Goal: Task Accomplishment & Management: Manage account settings

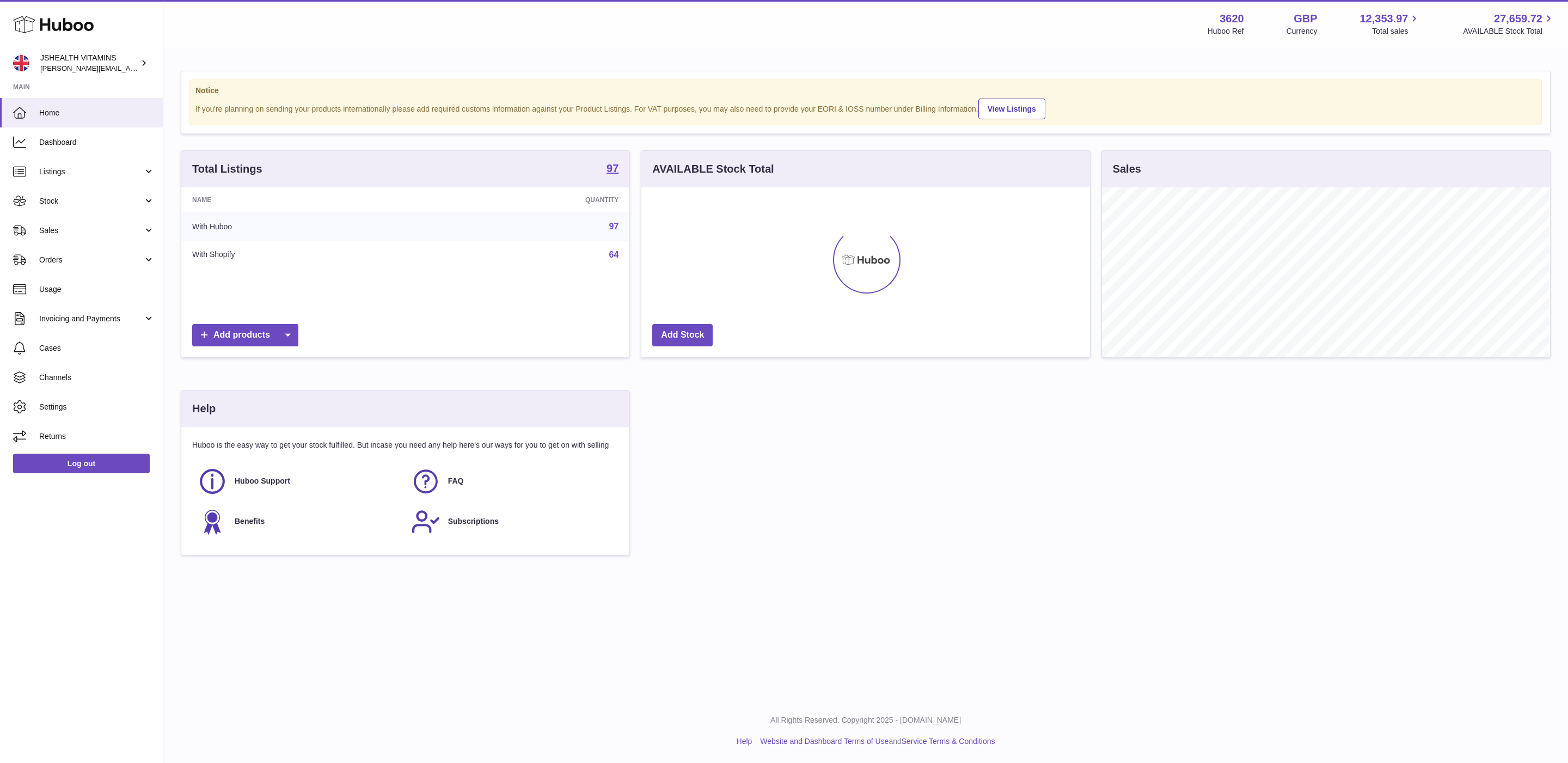
scroll to position [170, 447]
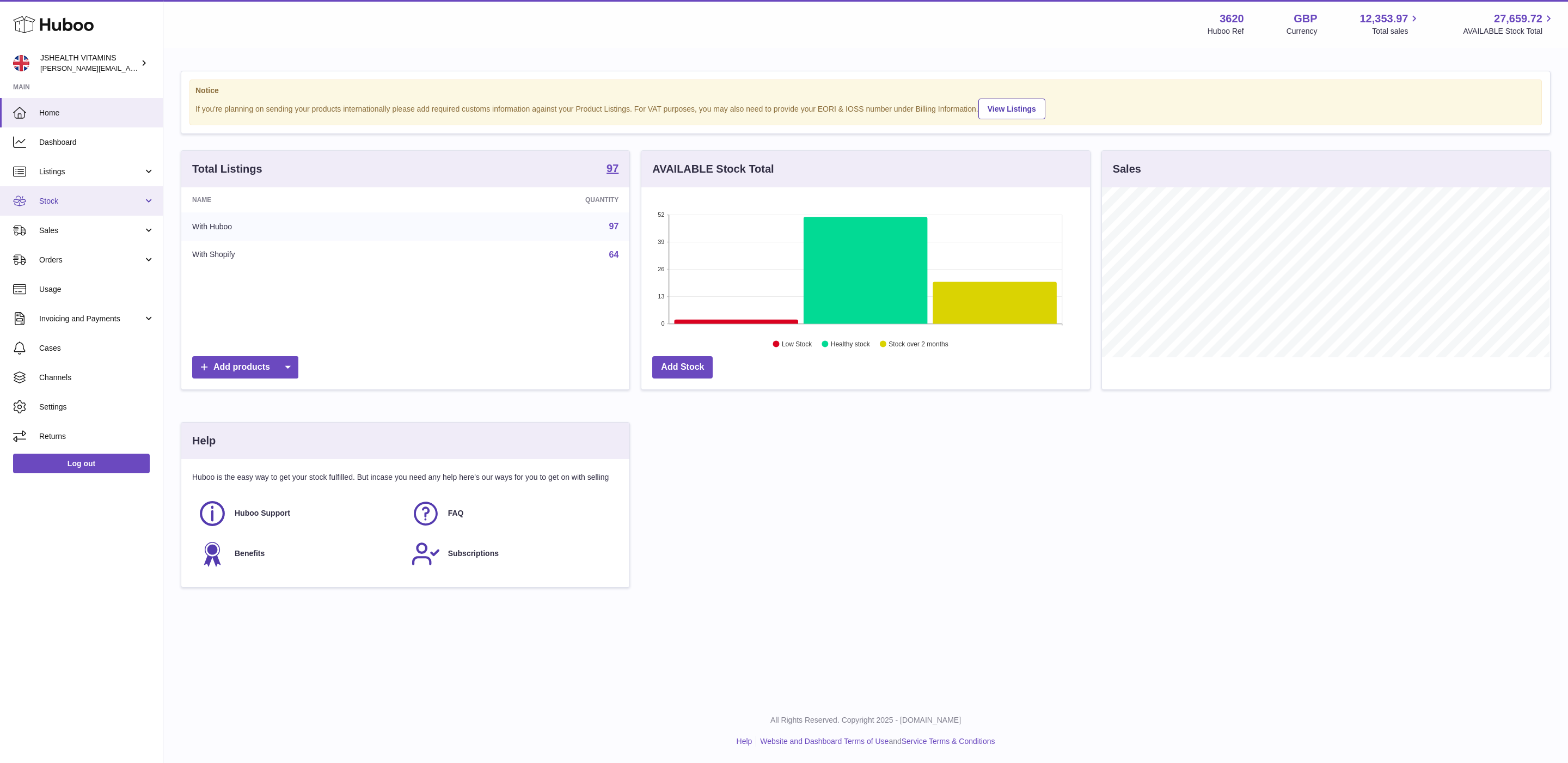
click at [113, 211] on link "Stock" at bounding box center [81, 201] width 163 height 29
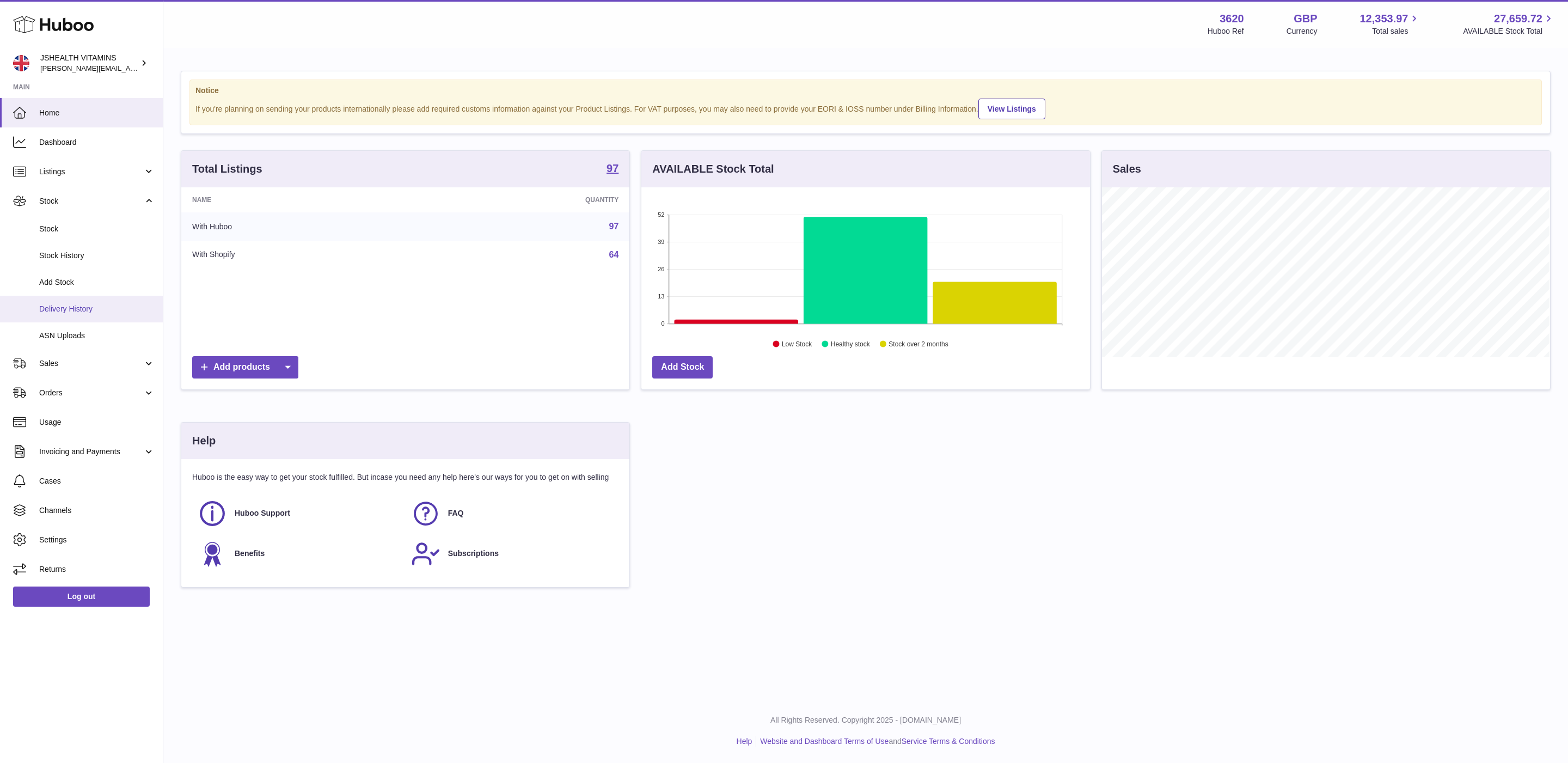
click at [93, 317] on link "Delivery History" at bounding box center [81, 309] width 163 height 27
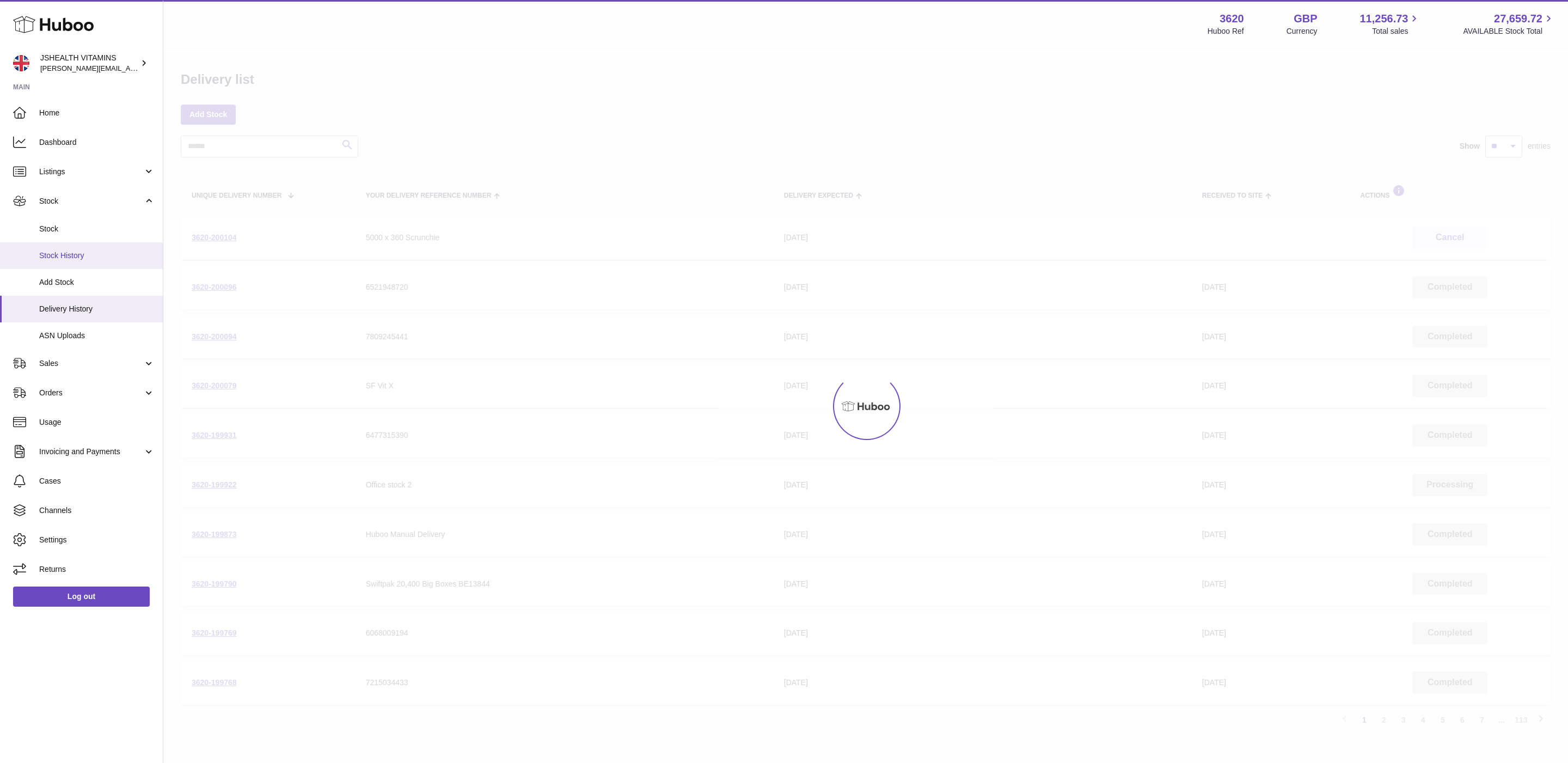
drag, startPoint x: 0, startPoint y: 0, endPoint x: 86, endPoint y: 261, distance: 274.8
click at [86, 261] on link "Stock History" at bounding box center [81, 256] width 163 height 27
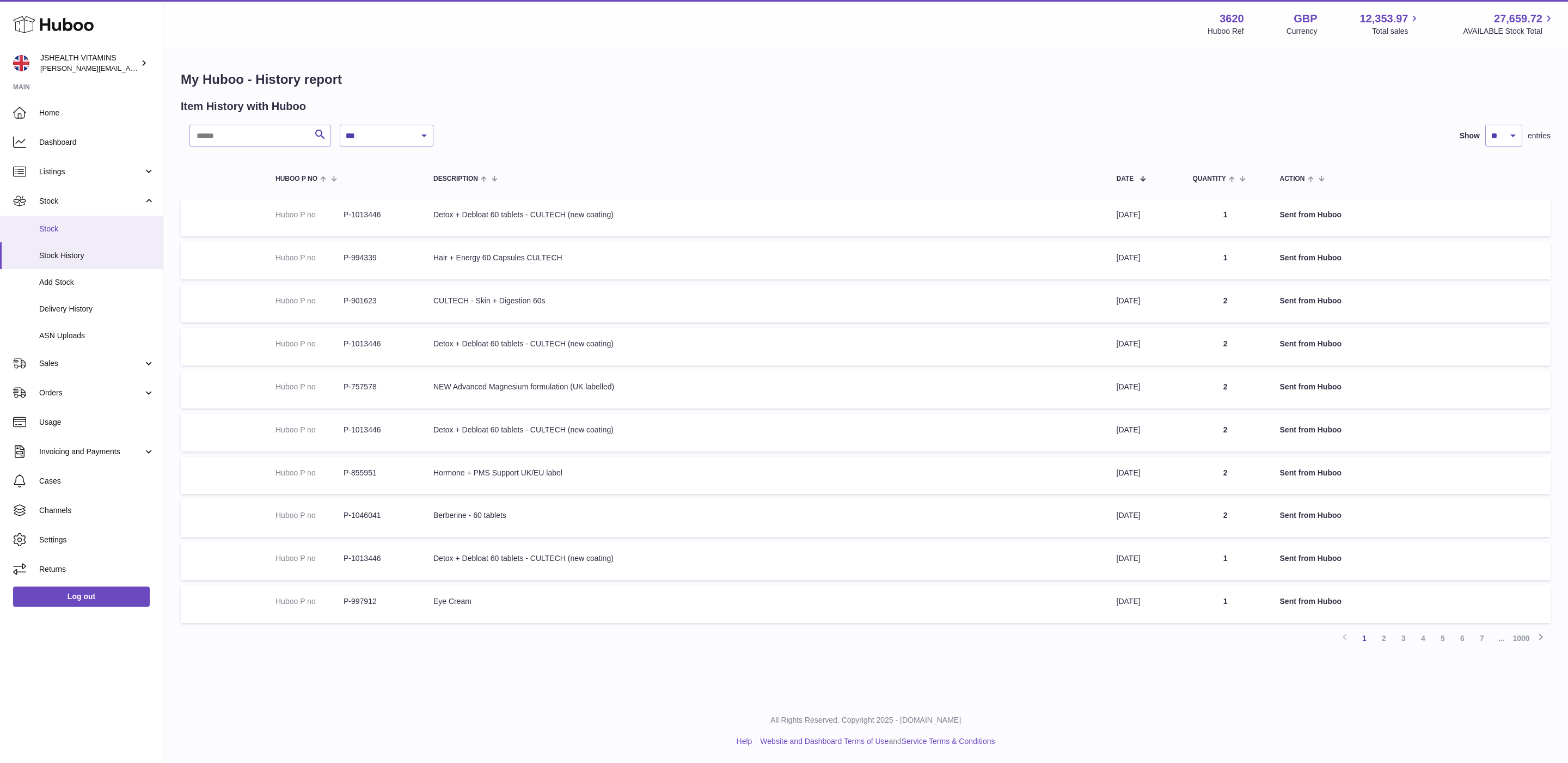
click at [85, 229] on span "Stock" at bounding box center [97, 229] width 116 height 10
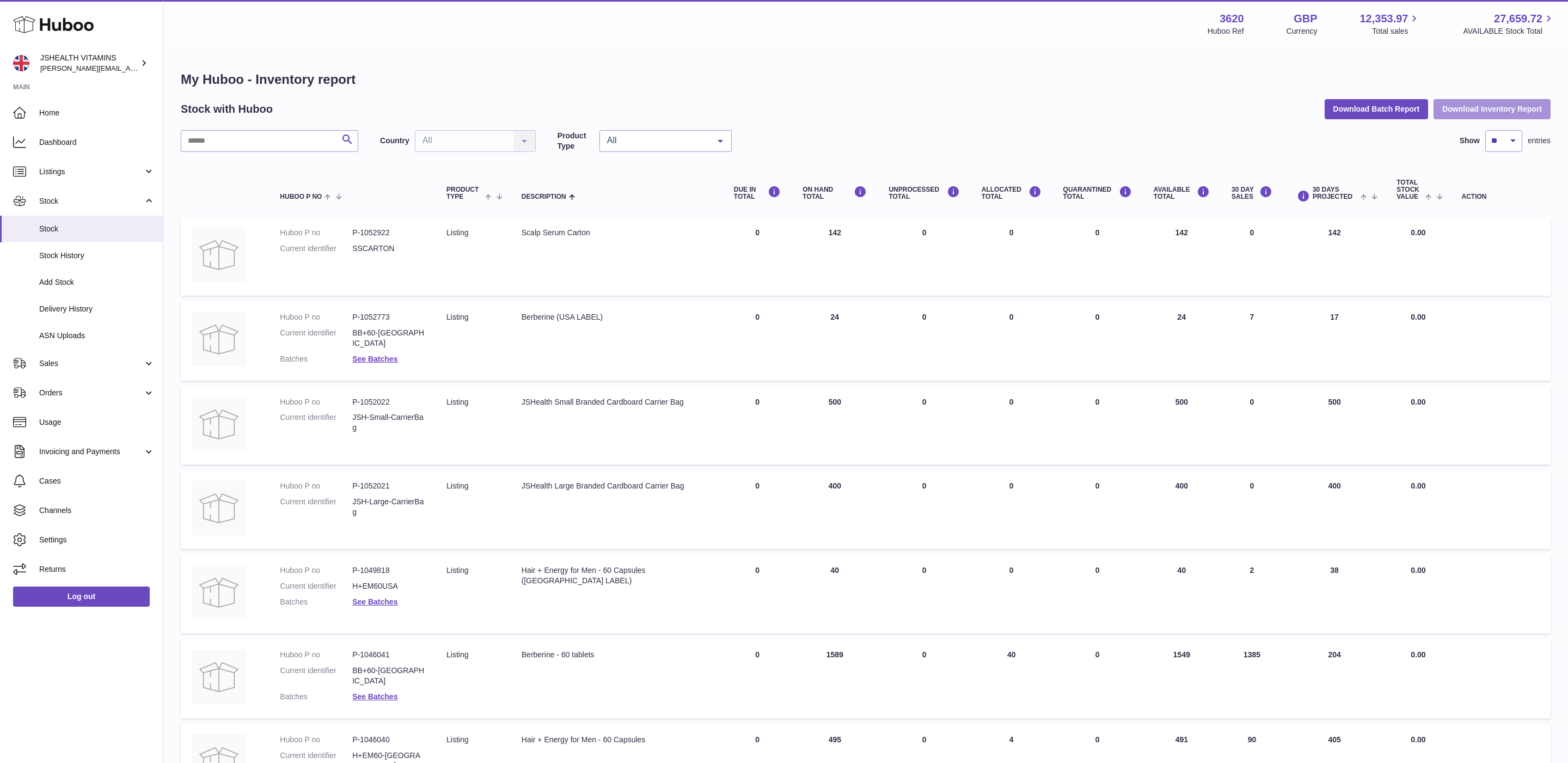
click at [1494, 115] on button "Download Inventory Report" at bounding box center [1492, 109] width 117 height 19
click at [75, 599] on link "Log out" at bounding box center [81, 596] width 137 height 19
